Goal: Book appointment/travel/reservation

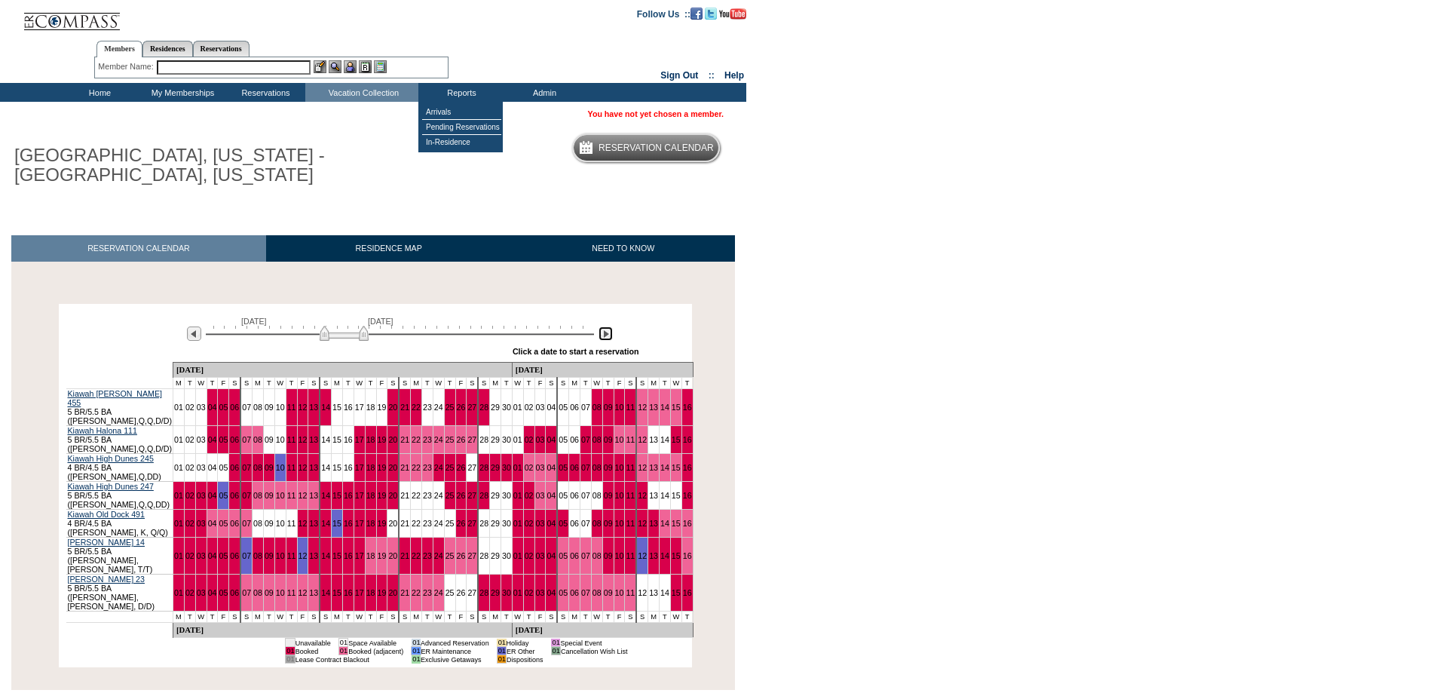
click at [606, 335] on img at bounding box center [605, 333] width 14 height 14
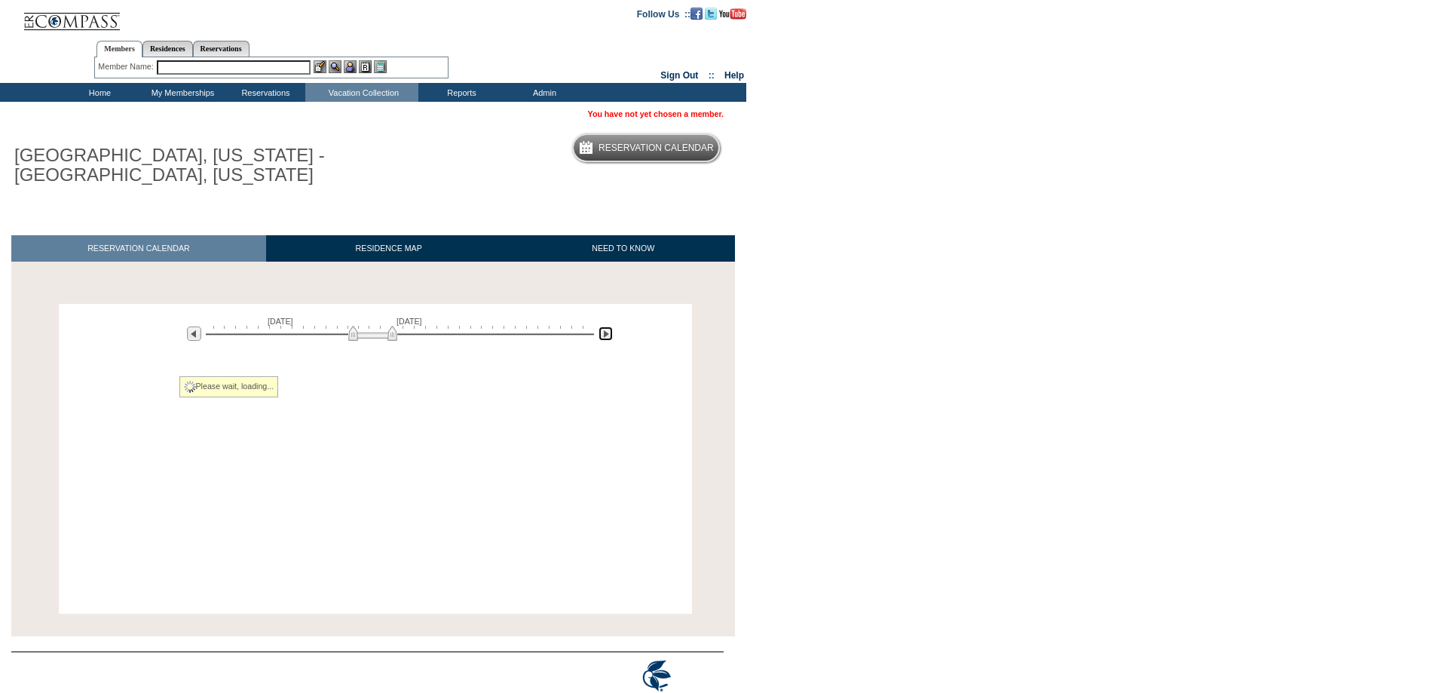
click at [606, 335] on img at bounding box center [605, 333] width 14 height 14
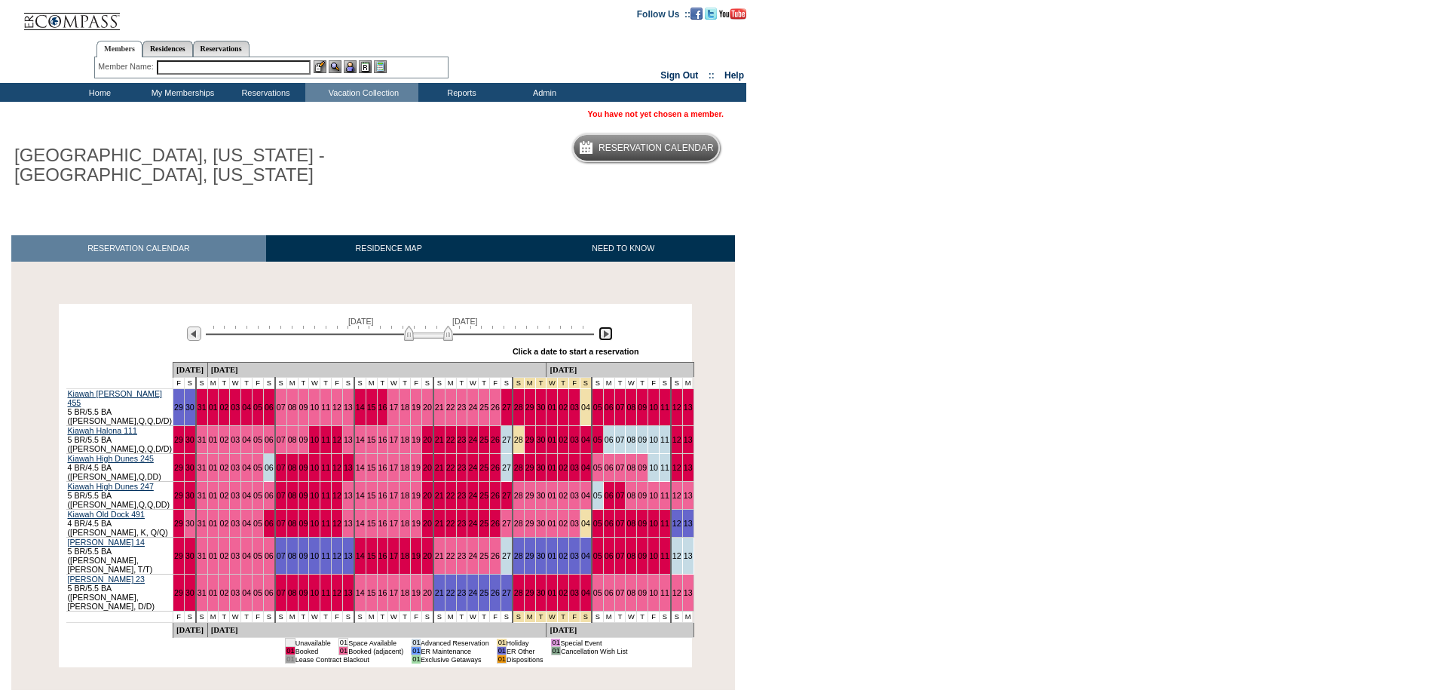
click at [606, 335] on img at bounding box center [605, 333] width 14 height 14
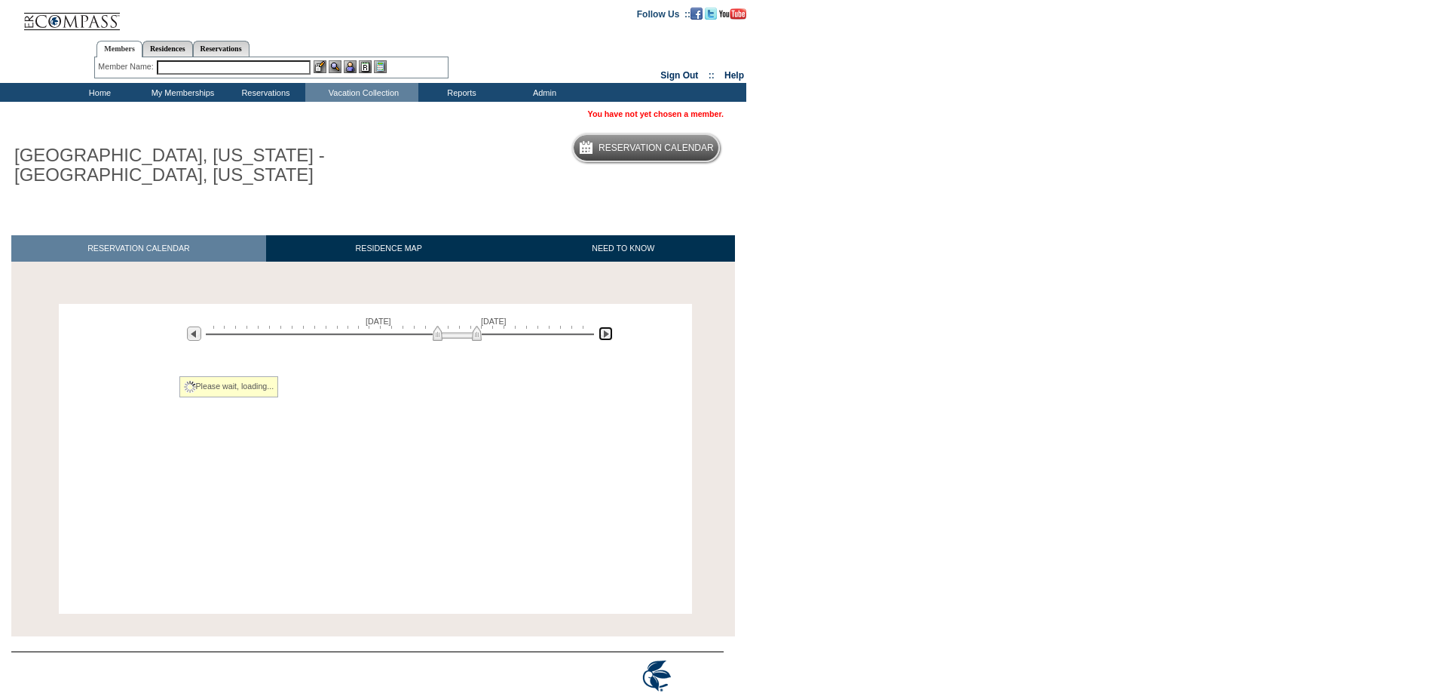
click at [606, 335] on img at bounding box center [605, 333] width 14 height 14
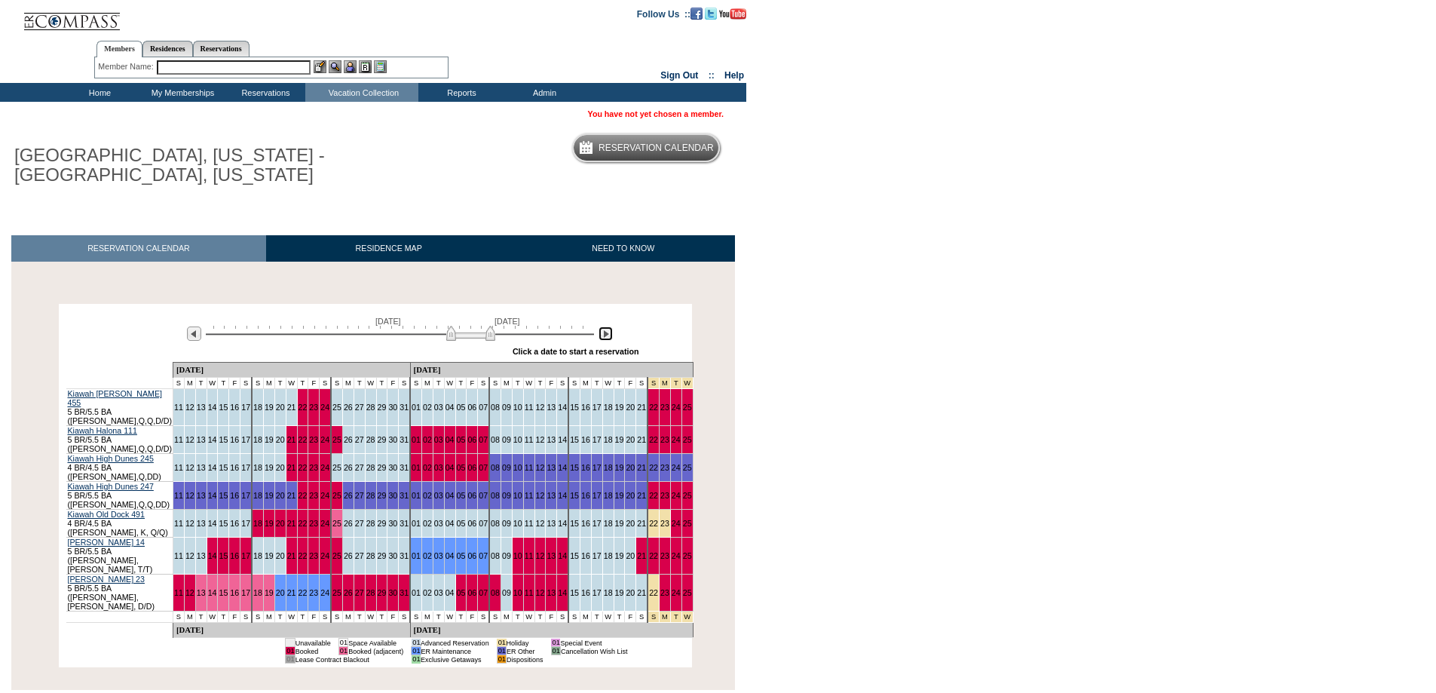
click at [606, 334] on img at bounding box center [605, 333] width 14 height 14
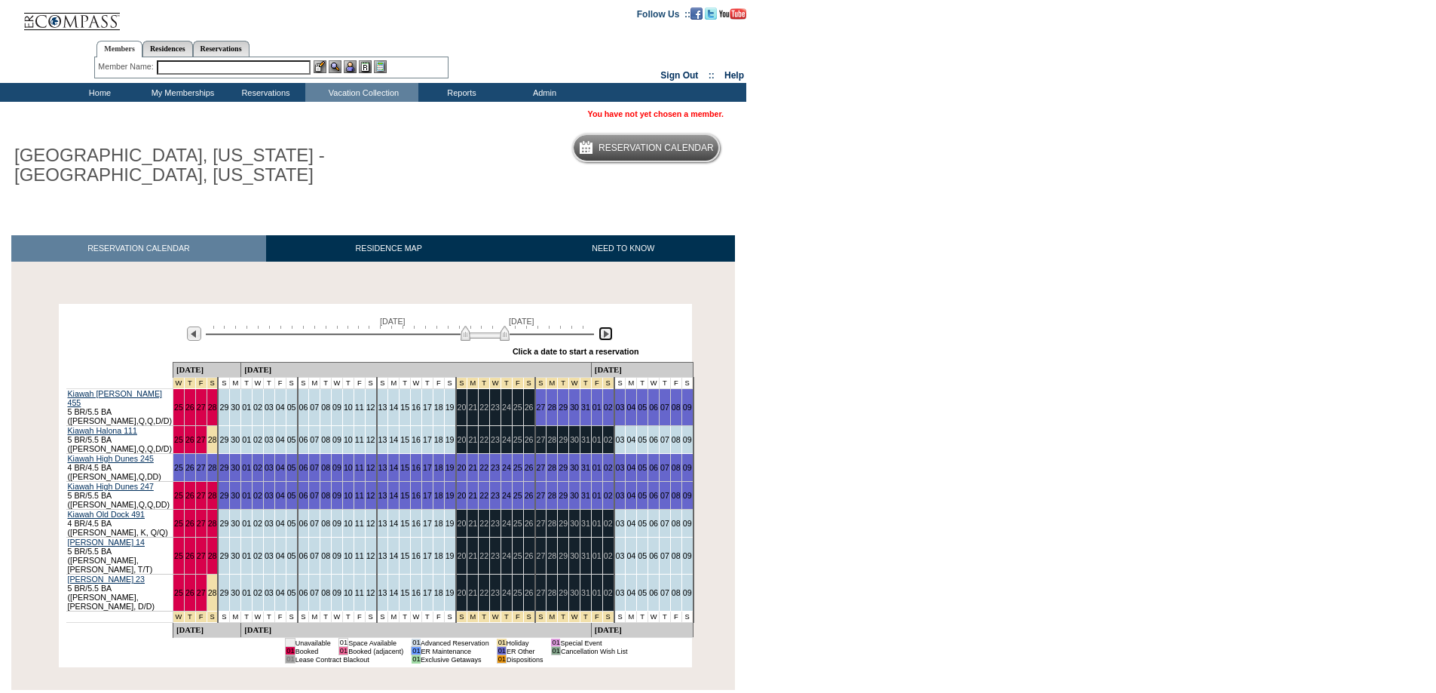
click at [606, 334] on img at bounding box center [605, 333] width 14 height 14
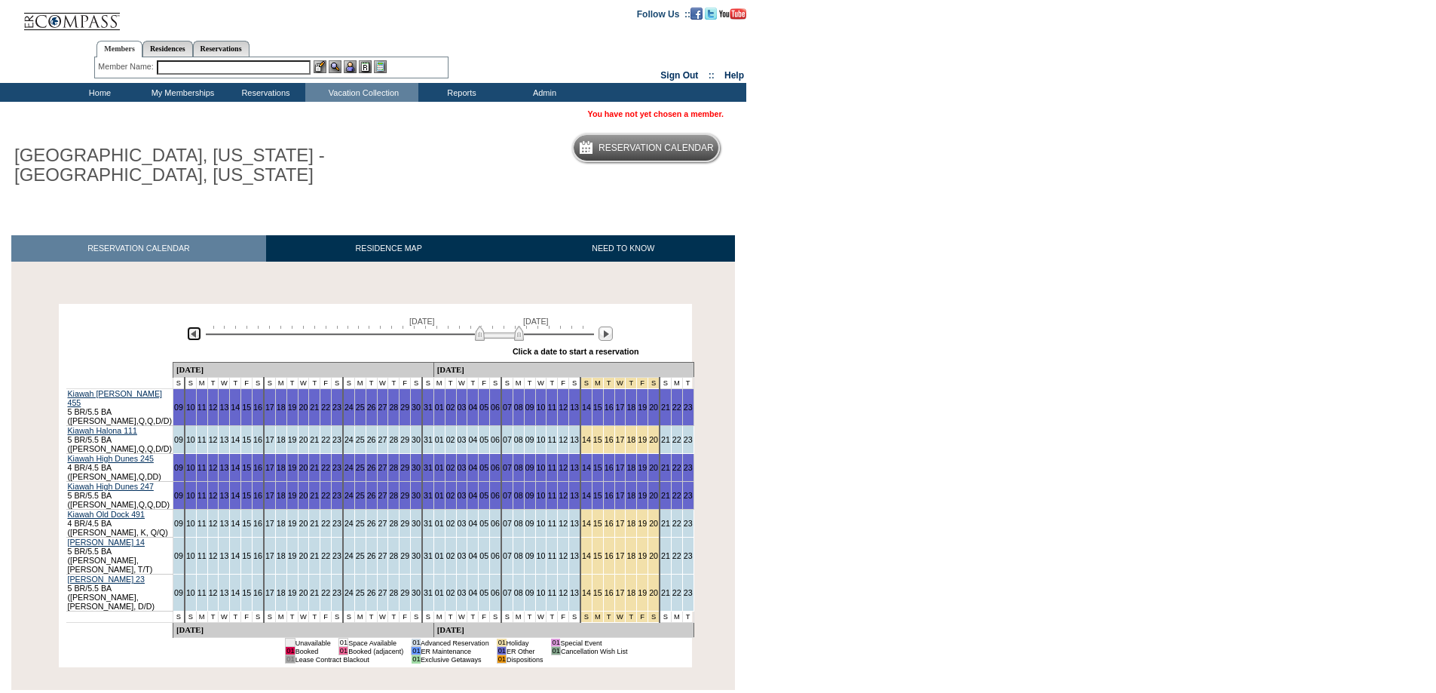
click at [195, 339] on img at bounding box center [194, 333] width 14 height 14
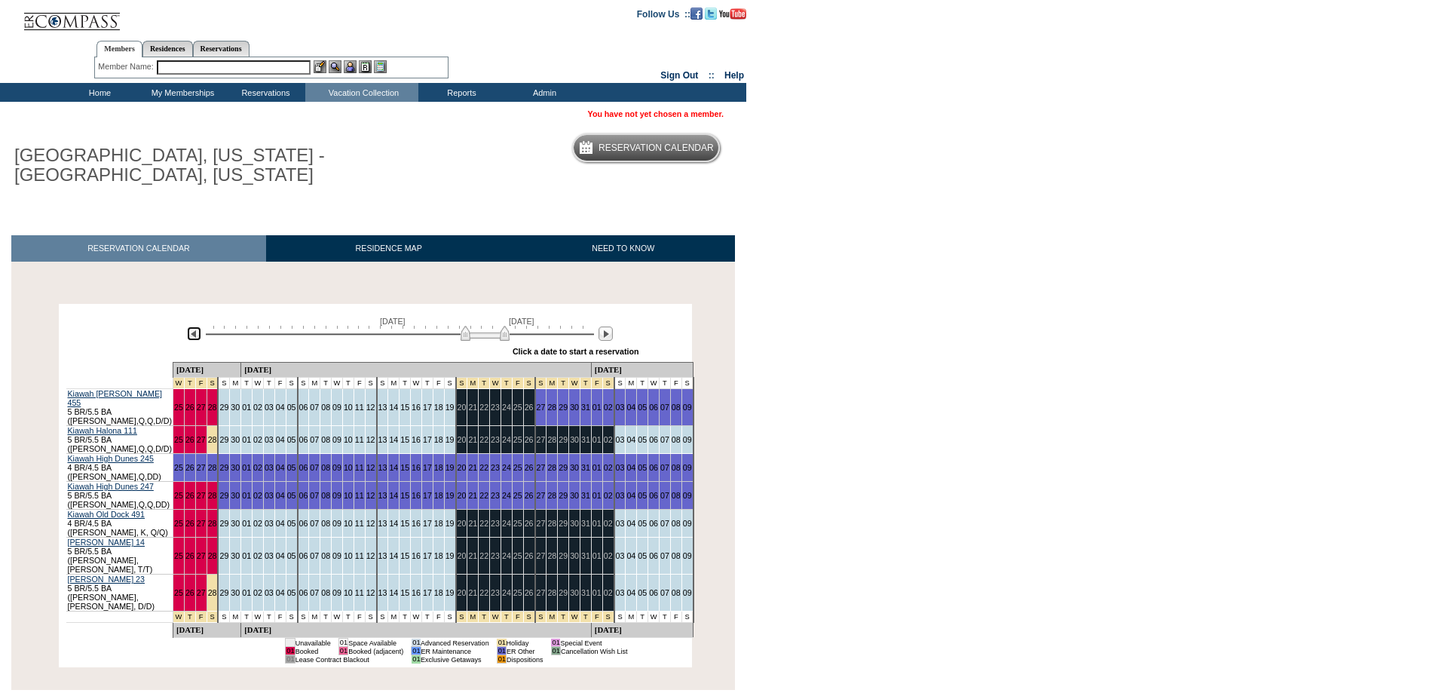
click at [195, 339] on img at bounding box center [194, 333] width 14 height 14
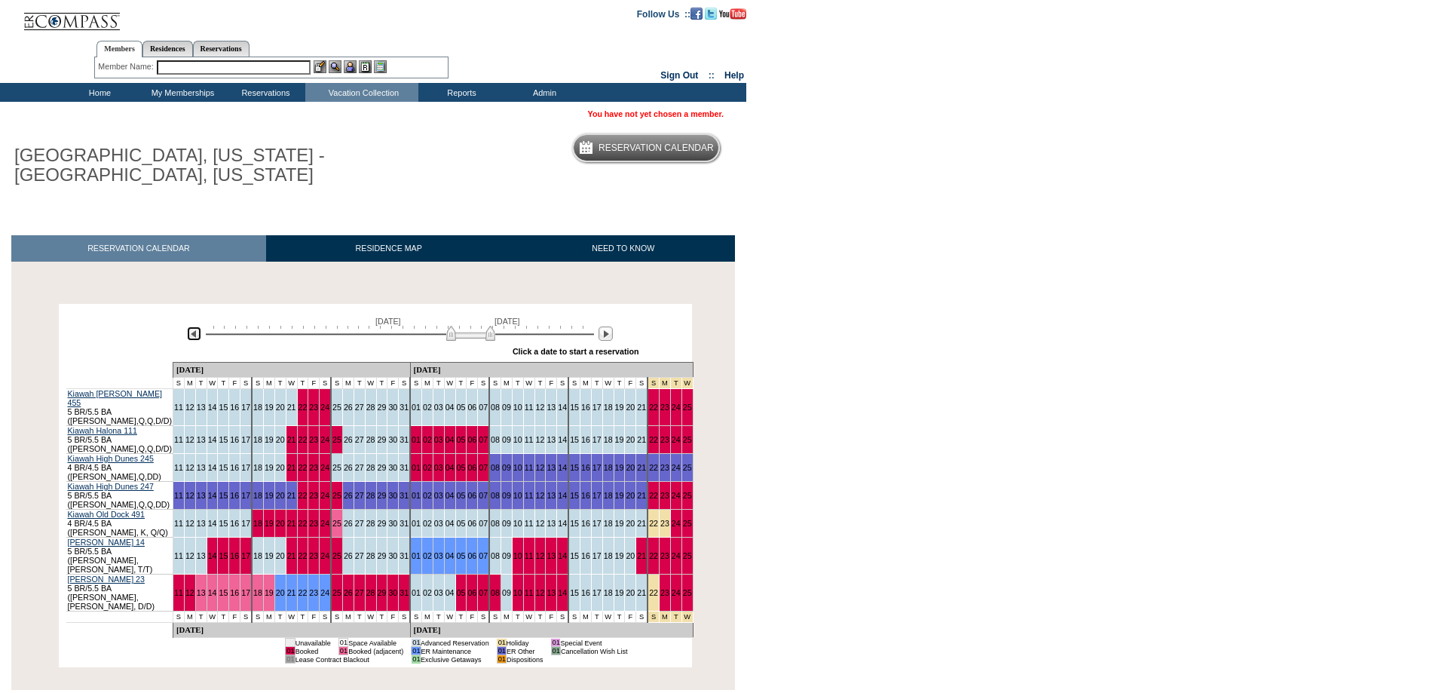
click at [195, 340] on img at bounding box center [194, 333] width 14 height 14
